Goal: Transaction & Acquisition: Purchase product/service

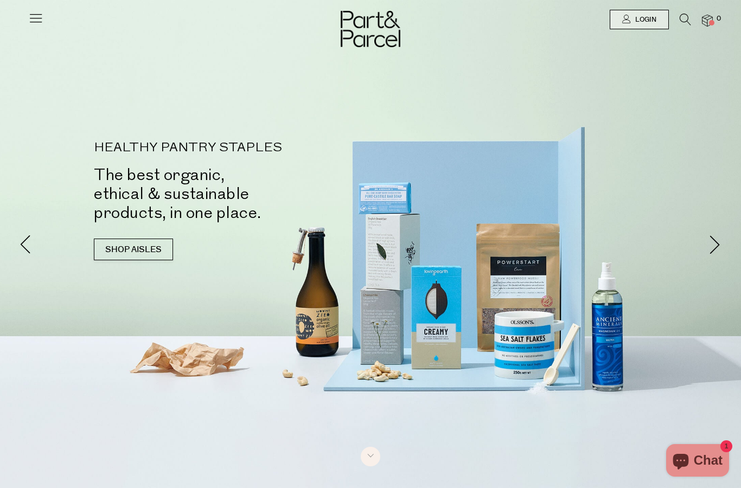
click at [34, 27] on link at bounding box center [35, 22] width 15 height 11
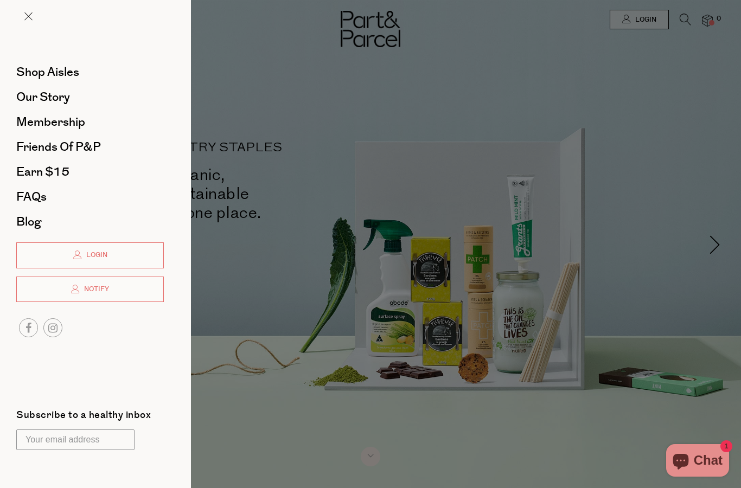
click at [60, 73] on span "Shop Aisles" at bounding box center [47, 71] width 63 height 17
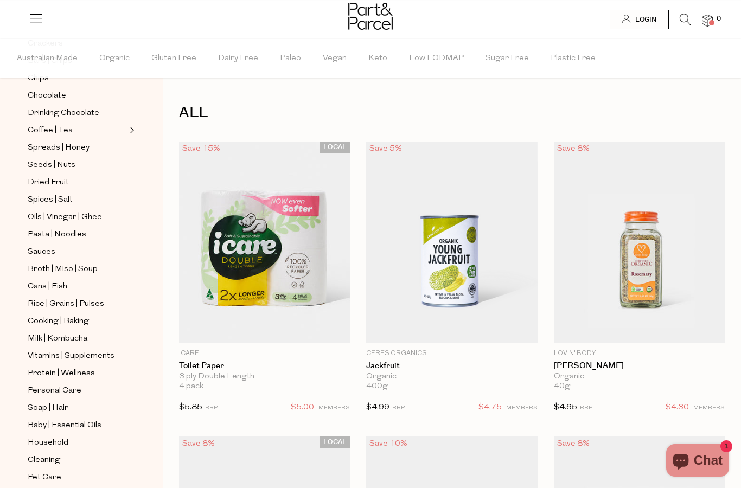
scroll to position [223, 0]
click at [691, 22] on icon at bounding box center [685, 20] width 11 height 12
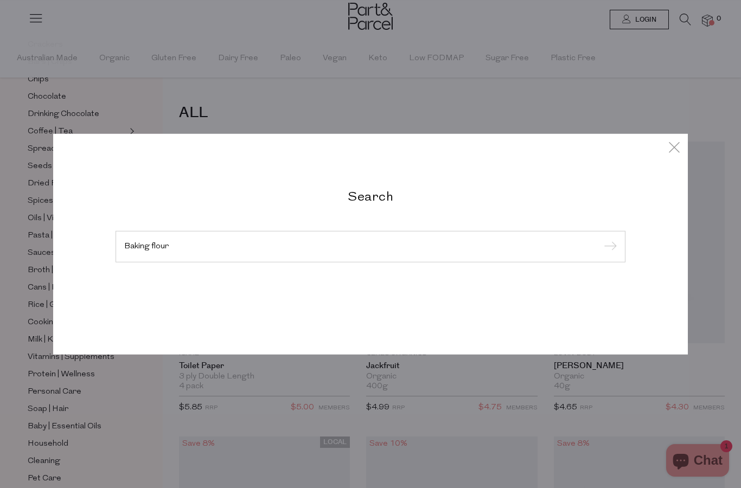
type input "Baking flour"
click at [608, 247] on input "submit" at bounding box center [609, 247] width 16 height 16
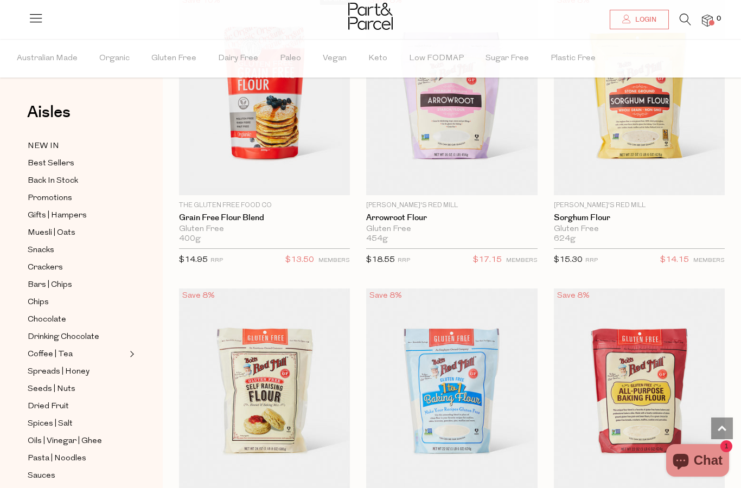
scroll to position [1896, 0]
